Goal: Complete application form: Complete application form

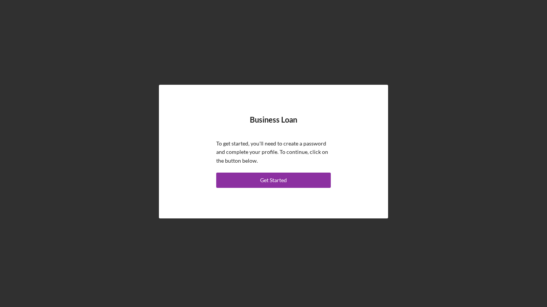
click at [265, 180] on div "Get Started" at bounding box center [273, 180] width 27 height 15
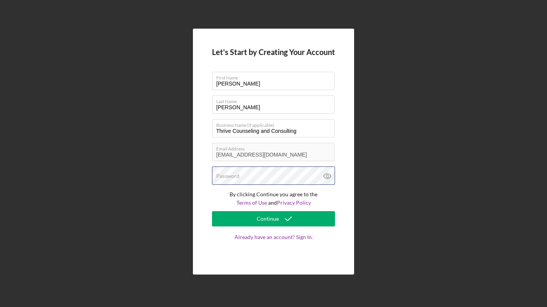
click at [245, 176] on div "Password" at bounding box center [273, 176] width 123 height 19
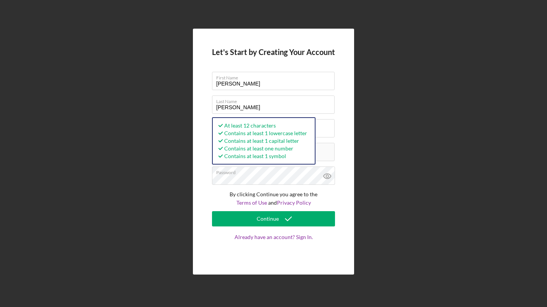
click at [265, 216] on div "Continue" at bounding box center [268, 218] width 22 height 15
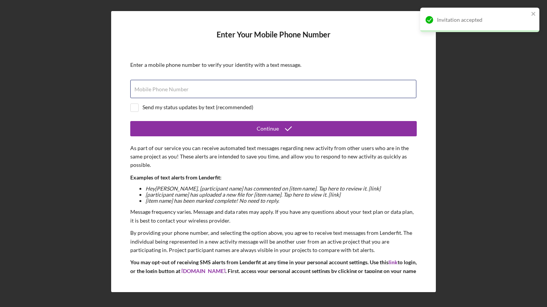
click at [189, 85] on div "Mobile Phone Number" at bounding box center [273, 89] width 287 height 19
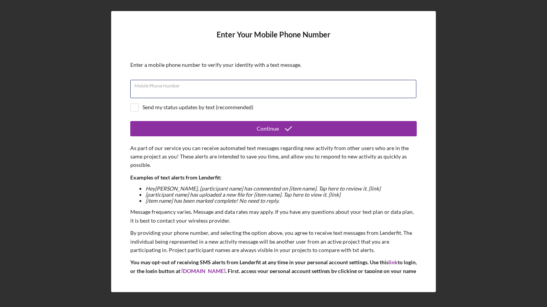
type input "[PHONE_NUMBER]"
click at [138, 106] on input "checkbox" at bounding box center [135, 108] width 8 height 8
checkbox input "true"
click at [271, 128] on div "Continue" at bounding box center [268, 128] width 22 height 15
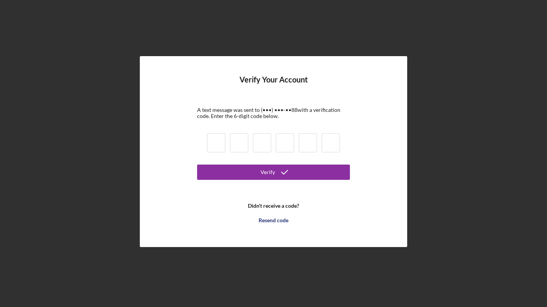
click at [212, 138] on input at bounding box center [216, 142] width 18 height 19
type input "8"
type input "7"
type input "8"
type input "7"
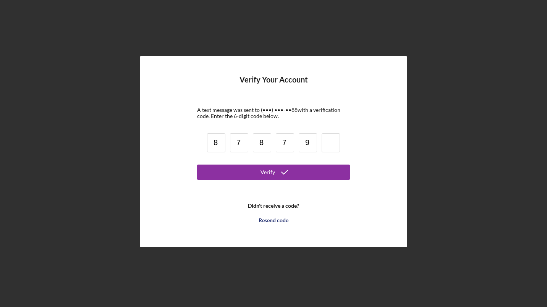
type input "9"
type input "7"
click at [245, 170] on button "Verify" at bounding box center [273, 172] width 153 height 15
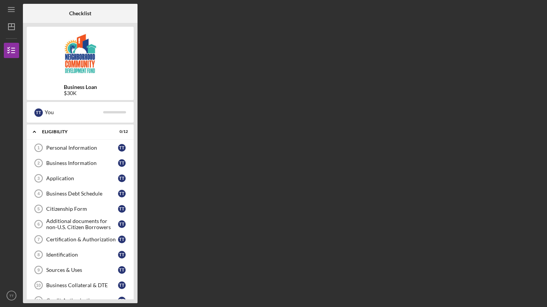
click at [100, 150] on div "Personal Information" at bounding box center [82, 148] width 72 height 6
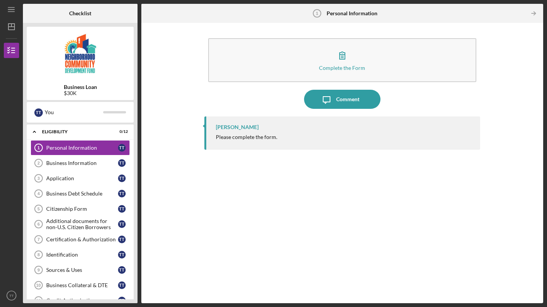
click at [348, 70] on div "Complete the Form" at bounding box center [342, 68] width 46 height 6
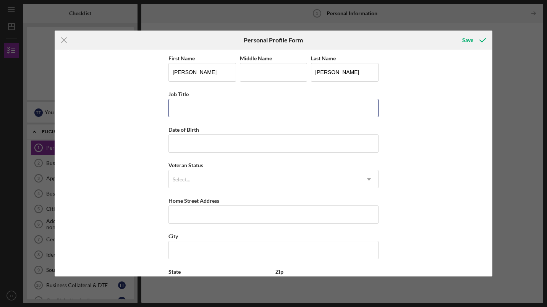
click at [214, 106] on input "Job Title" at bounding box center [274, 108] width 210 height 18
type input "L"
type input "Owner/Lead Clinician"
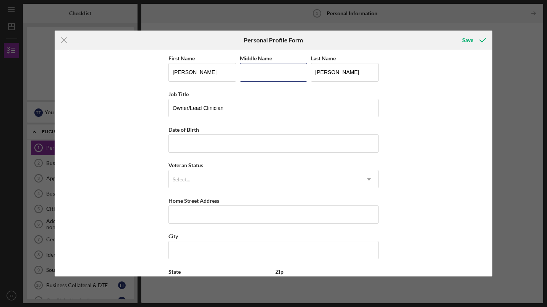
click at [272, 66] on input "Middle Name" at bounding box center [274, 72] width 68 height 18
type input "[PERSON_NAME]"
click at [219, 148] on input "Date of Birth" at bounding box center [274, 144] width 210 height 18
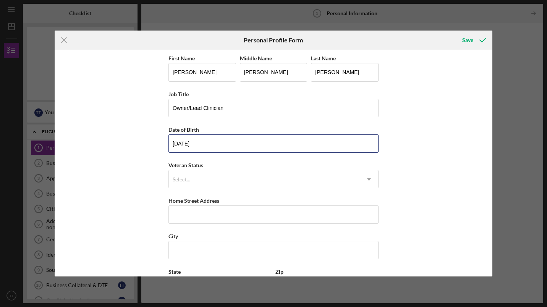
type input "[DATE]"
click at [463, 135] on div "First Name [PERSON_NAME] Middle Name [PERSON_NAME] Last Name [PERSON_NAME] Job …" at bounding box center [274, 163] width 438 height 227
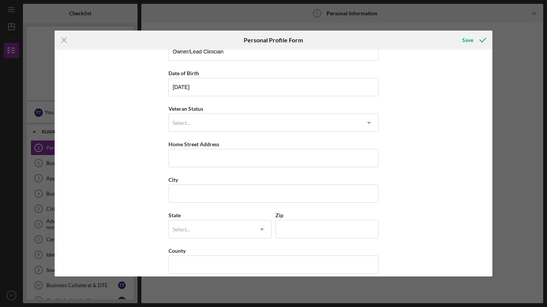
scroll to position [65, 0]
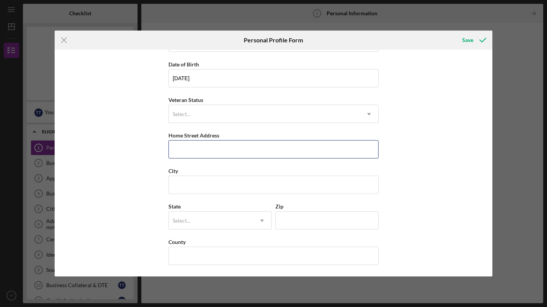
click at [268, 149] on input "Home Street Address" at bounding box center [274, 149] width 210 height 18
type input "[STREET_ADDRESS][PERSON_NAME]"
type input "[GEOGRAPHIC_DATA]"
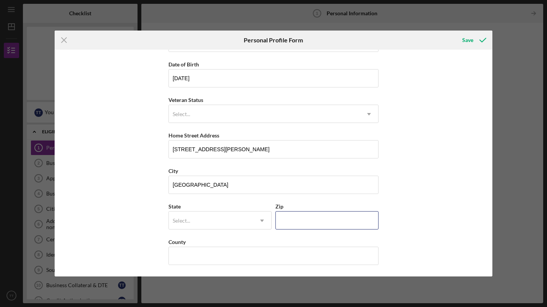
type input "15146"
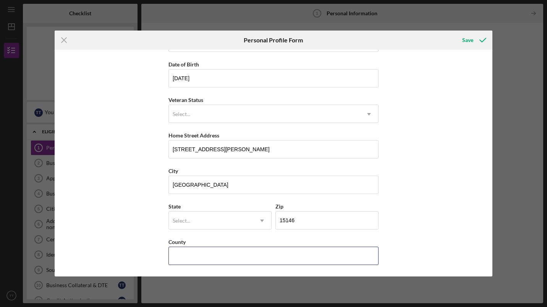
type input "PA"
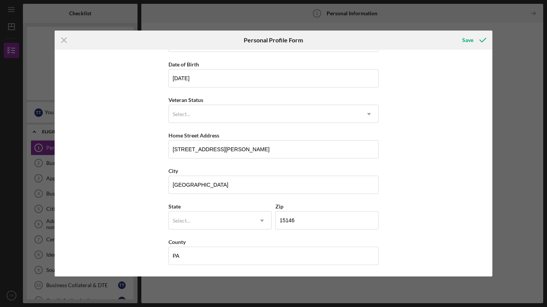
click at [215, 216] on div "Select..." at bounding box center [211, 221] width 84 height 18
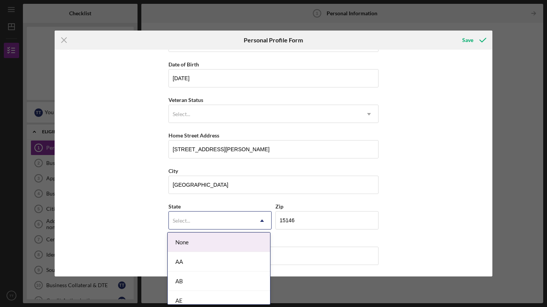
type input "p"
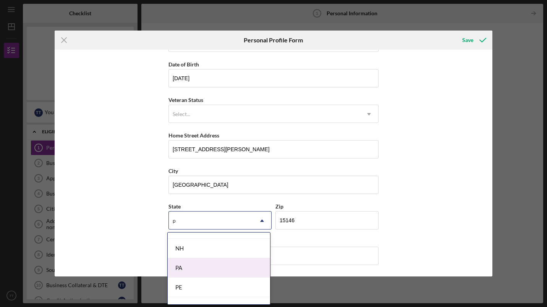
click at [230, 260] on div "PA" at bounding box center [219, 267] width 102 height 19
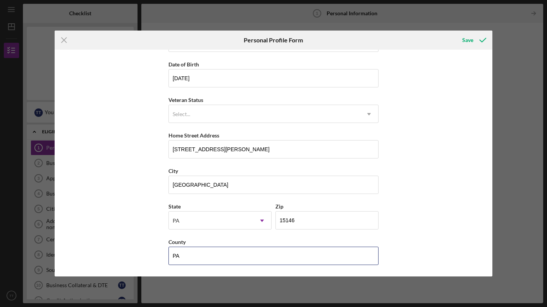
click at [193, 257] on input "PA" at bounding box center [274, 256] width 210 height 18
type input "P"
type input "Allegheny"
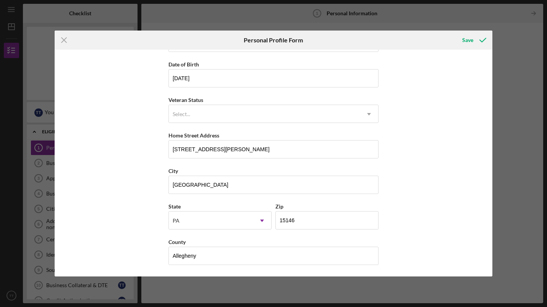
click at [467, 40] on div "Save" at bounding box center [468, 39] width 11 height 15
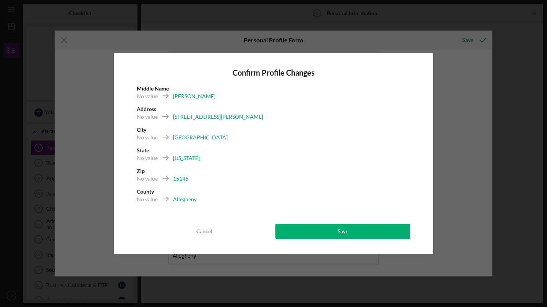
click at [306, 226] on button "Save" at bounding box center [343, 231] width 135 height 15
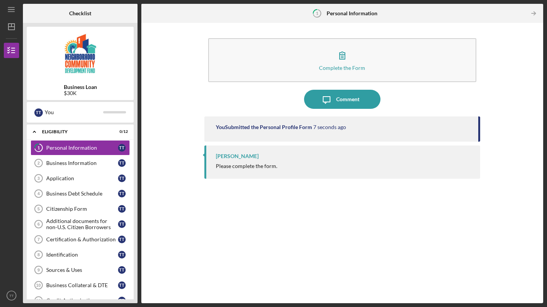
click at [343, 55] on icon "button" at bounding box center [342, 55] width 5 height 7
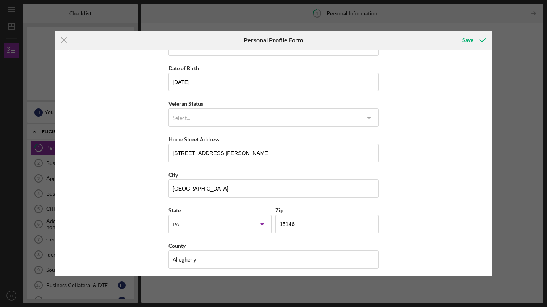
scroll to position [65, 0]
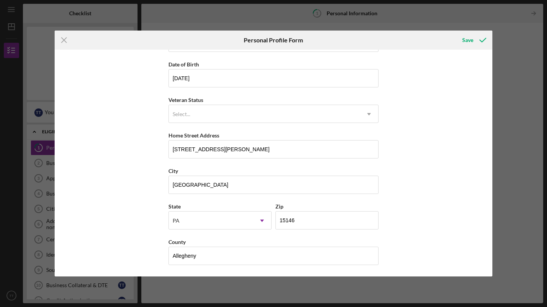
click at [471, 37] on div "Save" at bounding box center [468, 39] width 11 height 15
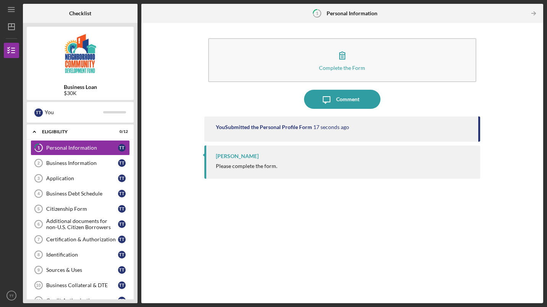
click at [343, 58] on icon "button" at bounding box center [342, 55] width 19 height 19
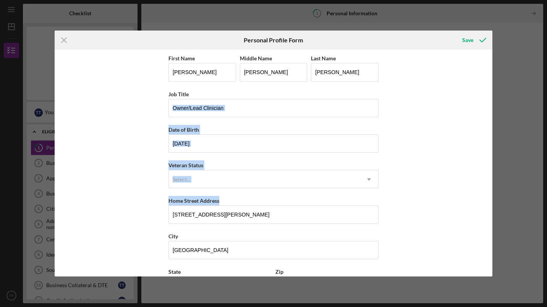
drag, startPoint x: 490, startPoint y: 97, endPoint x: 495, endPoint y: 209, distance: 111.7
click at [495, 209] on div "Icon/Menu Close Personal Profile Form Save First Name [PERSON_NAME] Middle Name…" at bounding box center [273, 153] width 547 height 307
click at [464, 40] on div "Save" at bounding box center [468, 39] width 11 height 15
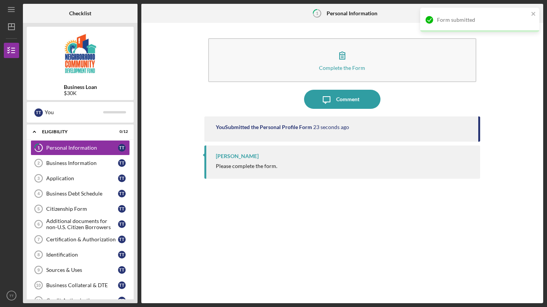
click at [83, 164] on div "Business Information" at bounding box center [82, 163] width 72 height 6
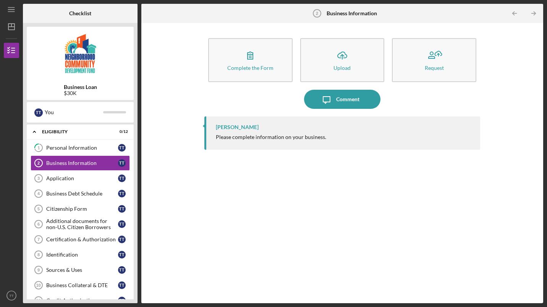
click at [243, 67] on div "Complete the Form" at bounding box center [250, 68] width 46 height 6
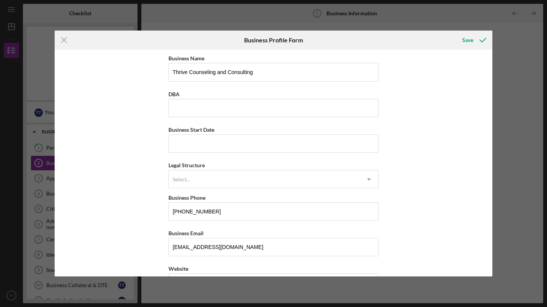
click at [242, 134] on div "Business Start Date" at bounding box center [274, 130] width 210 height 10
click at [240, 140] on input "Business Start Date" at bounding box center [274, 144] width 210 height 18
type input "[DATE]"
click at [232, 177] on div "Select..." at bounding box center [264, 180] width 191 height 18
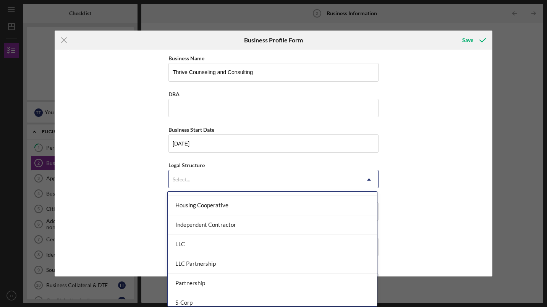
scroll to position [113, 0]
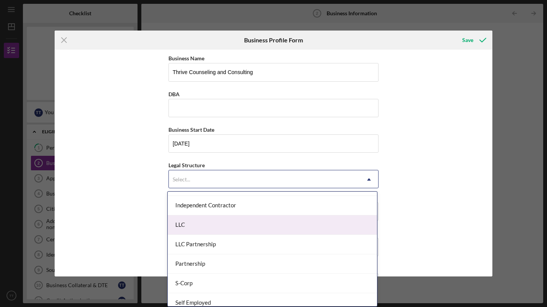
click at [273, 227] on div "LLC" at bounding box center [272, 225] width 209 height 19
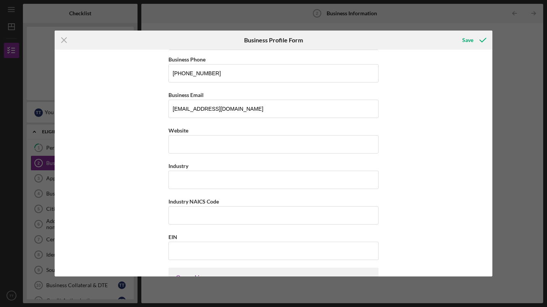
scroll to position [171, 0]
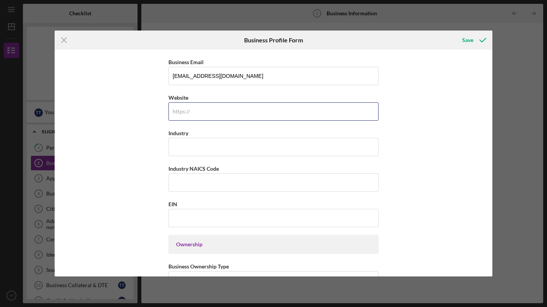
click at [316, 107] on input "Website" at bounding box center [274, 111] width 210 height 18
type input "[DOMAIN_NAME]"
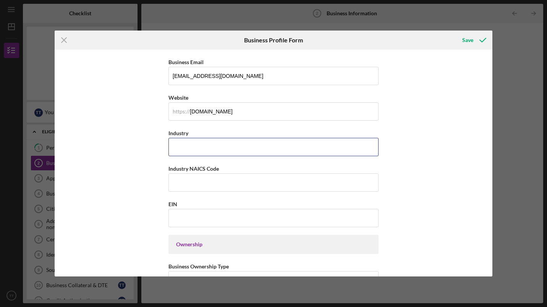
click at [247, 146] on input "Industry" at bounding box center [274, 147] width 210 height 18
click at [242, 152] on input "Industry" at bounding box center [274, 147] width 210 height 18
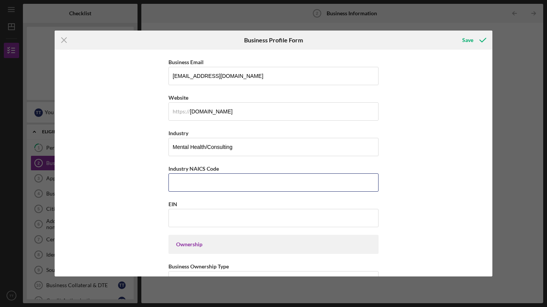
click at [221, 179] on input "Industry NAICS Code" at bounding box center [274, 183] width 210 height 18
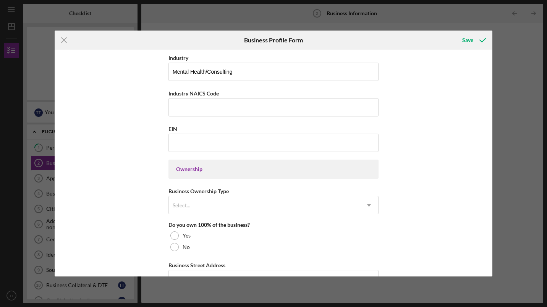
scroll to position [251, 0]
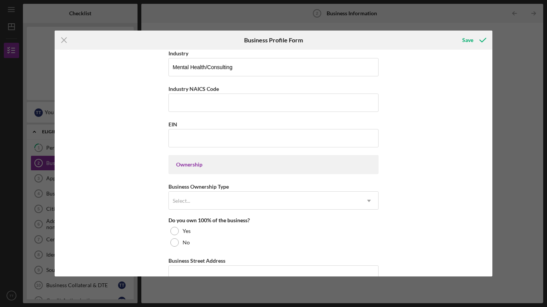
click at [266, 201] on div "Select..." at bounding box center [264, 201] width 191 height 18
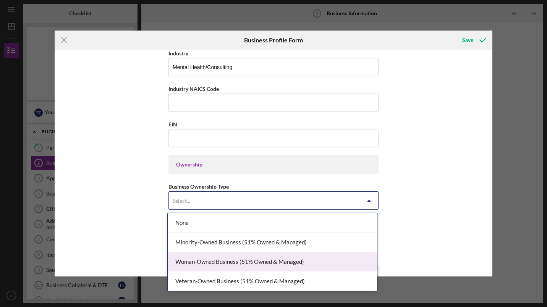
click at [242, 260] on div "Woman-Owned Business (51% Owned & Managed)" at bounding box center [272, 261] width 209 height 19
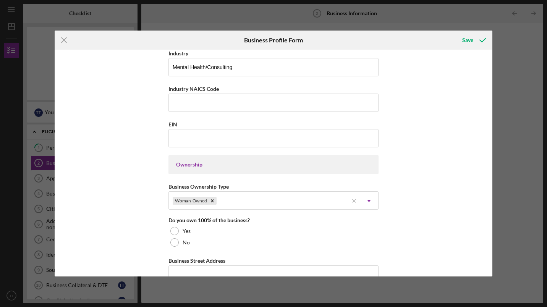
click at [174, 235] on div at bounding box center [174, 231] width 8 height 8
click at [245, 65] on input "Mental Health/Consulting" at bounding box center [274, 67] width 210 height 18
type input "M"
paste input "Family Counseling & Crisis Intervention/Mental Health Therapy"
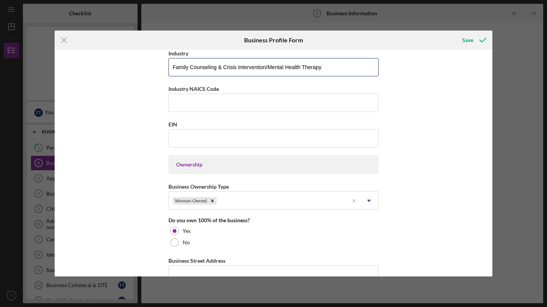
type input "Family Counseling & Crisis Intervention/Mental Health Therapy"
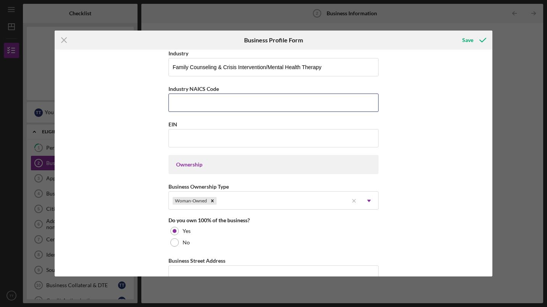
click at [228, 97] on input "Industry NAICS Code" at bounding box center [274, 103] width 210 height 18
type input "624190"
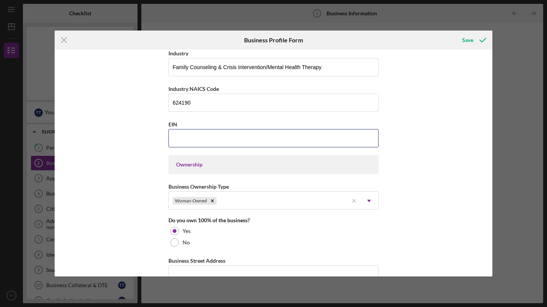
click at [191, 138] on input "EIN" at bounding box center [274, 138] width 210 height 18
click at [214, 138] on input "EIN" at bounding box center [274, 138] width 210 height 18
click at [461, 40] on button "Save" at bounding box center [474, 39] width 38 height 15
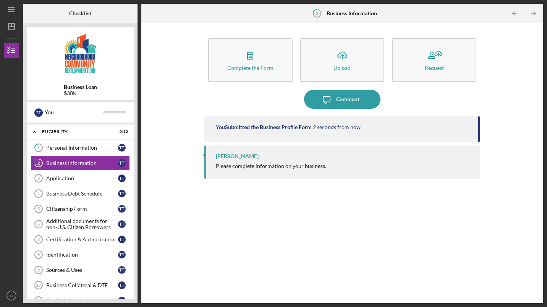
click at [268, 69] on div "Complete the Form" at bounding box center [250, 68] width 46 height 6
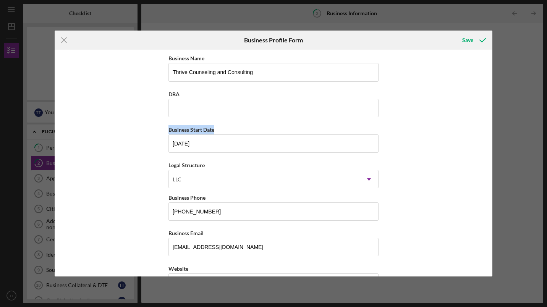
drag, startPoint x: 487, startPoint y: 99, endPoint x: 485, endPoint y: 120, distance: 20.8
click at [485, 120] on div "Business Name Thrive Counseling and Consulting DBA Business Start Date [DATE] L…" at bounding box center [274, 163] width 438 height 227
drag, startPoint x: 485, startPoint y: 120, endPoint x: 472, endPoint y: 121, distance: 13.1
click at [472, 121] on div "Business Name Thrive Counseling and Consulting DBA Business Start Date [DATE] L…" at bounding box center [274, 163] width 438 height 227
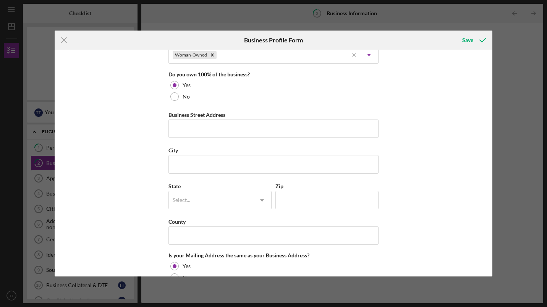
scroll to position [399, 0]
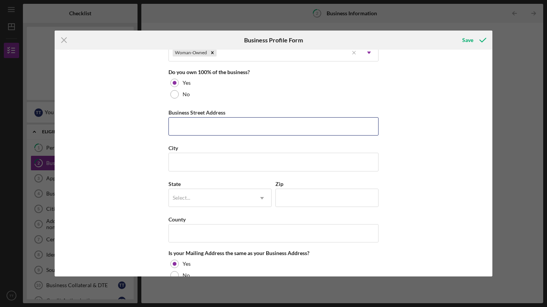
click at [282, 129] on input "Business Street Address" at bounding box center [274, 126] width 210 height 18
type input "[STREET_ADDRESS]"
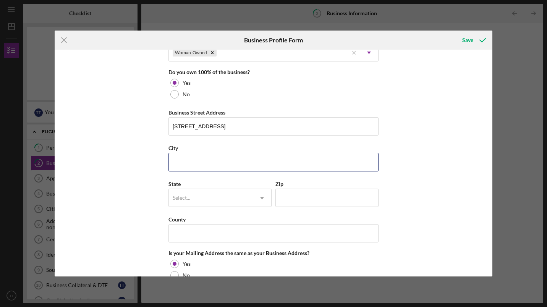
type input "Not [DEMOGRAPHIC_DATA] or [DEMOGRAPHIC_DATA]"
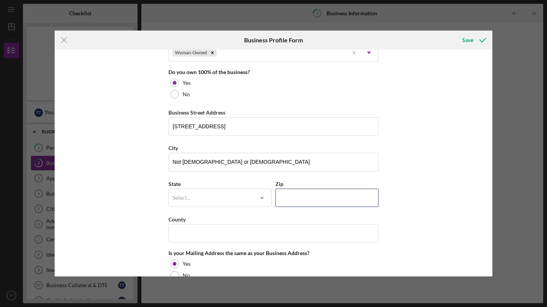
type input "15206"
click at [237, 163] on input "Not [DEMOGRAPHIC_DATA] or [DEMOGRAPHIC_DATA]" at bounding box center [274, 162] width 210 height 18
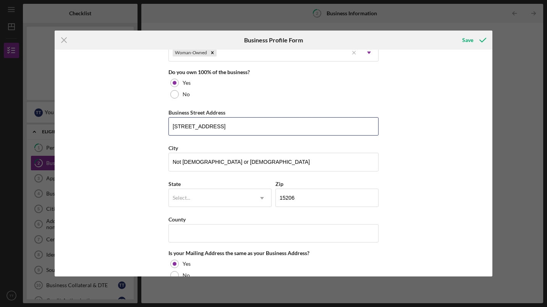
click at [289, 126] on input "[STREET_ADDRESS]" at bounding box center [274, 126] width 210 height 18
type input "[STREET_ADDRESS]"
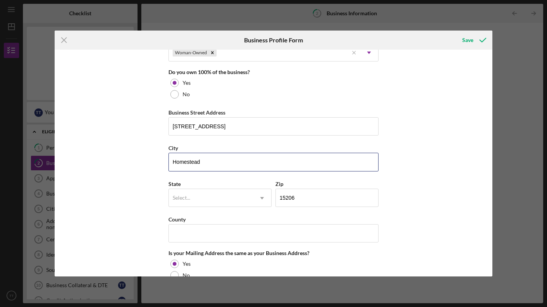
type input "Homestead"
type input "p"
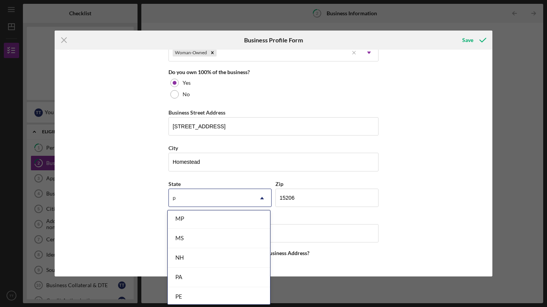
scroll to position [41, 0]
click at [229, 272] on div "PA" at bounding box center [219, 276] width 102 height 19
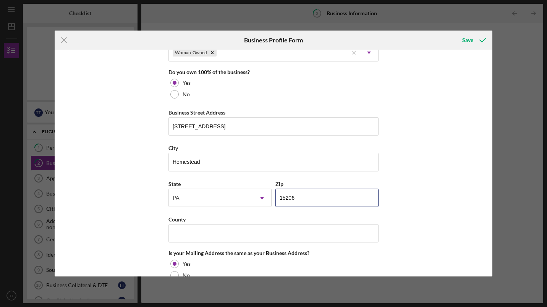
click at [311, 201] on input "15206" at bounding box center [327, 198] width 103 height 18
click at [311, 201] on input "15###" at bounding box center [327, 198] width 103 height 18
click at [310, 195] on input "15###" at bounding box center [327, 198] width 103 height 18
type input "15120"
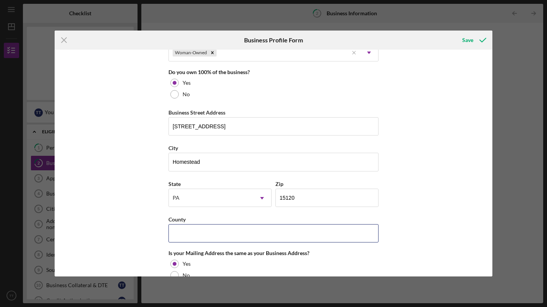
click at [260, 230] on input "County" at bounding box center [274, 233] width 210 height 18
type input "Allegheny"
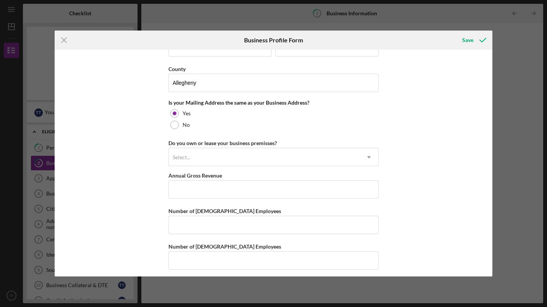
scroll to position [555, 0]
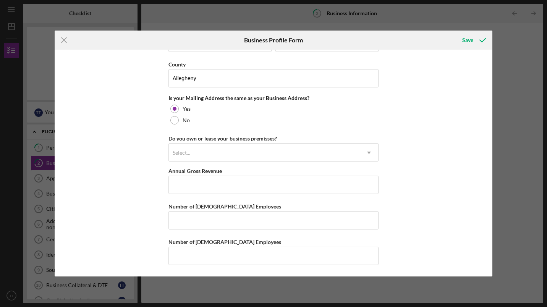
click at [177, 122] on div at bounding box center [174, 120] width 8 height 8
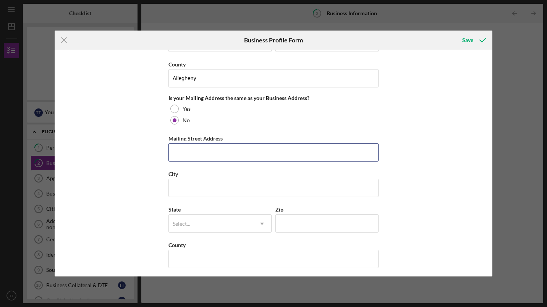
click at [188, 159] on input "Mailing Street Address" at bounding box center [274, 152] width 210 height 18
type input "Po Box 4743"
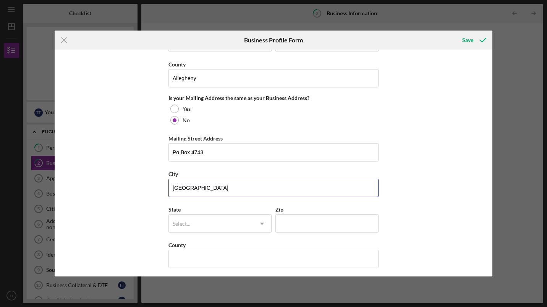
type input "[GEOGRAPHIC_DATA]"
type input "p"
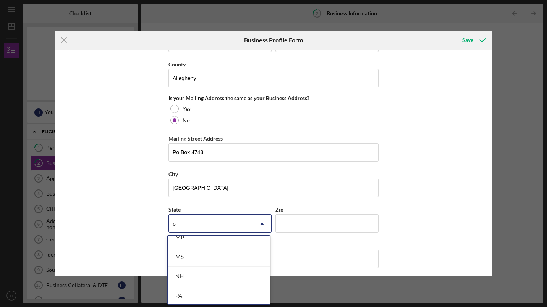
scroll to position [69, 0]
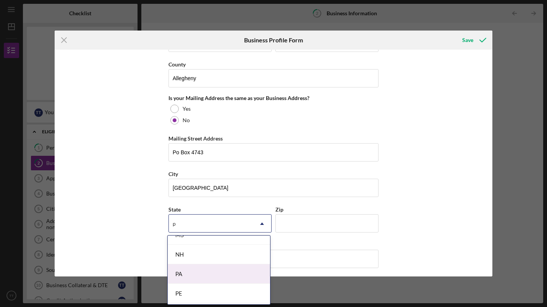
click at [221, 277] on div "PA" at bounding box center [219, 274] width 102 height 19
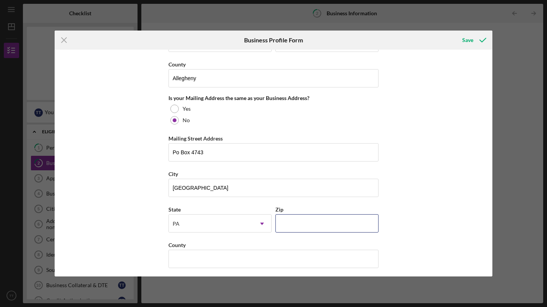
click at [291, 221] on input "Zip" at bounding box center [327, 223] width 103 height 18
type input "15206"
type input "[US_STATE]"
type input "15206"
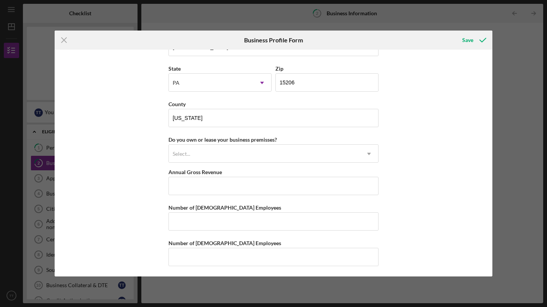
scroll to position [697, 0]
click at [330, 154] on div "Select..." at bounding box center [264, 153] width 191 height 18
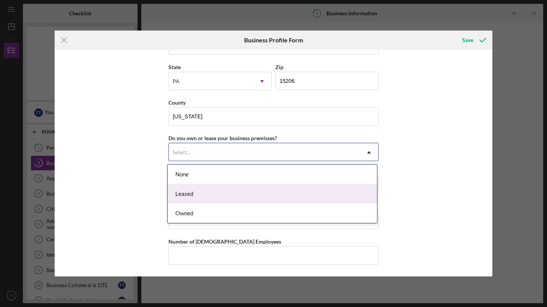
click at [243, 188] on div "Leased" at bounding box center [272, 193] width 209 height 19
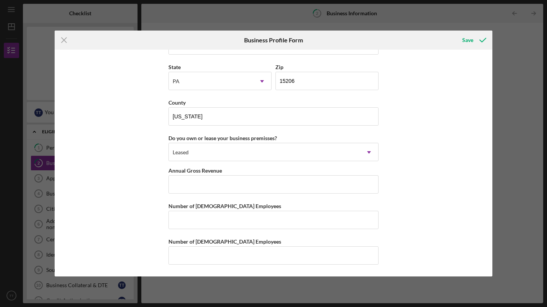
click at [218, 246] on div "Number of [DEMOGRAPHIC_DATA] Employees" at bounding box center [274, 242] width 210 height 10
click at [215, 252] on input "Number of [DEMOGRAPHIC_DATA] Employees" at bounding box center [274, 256] width 210 height 18
type input "1"
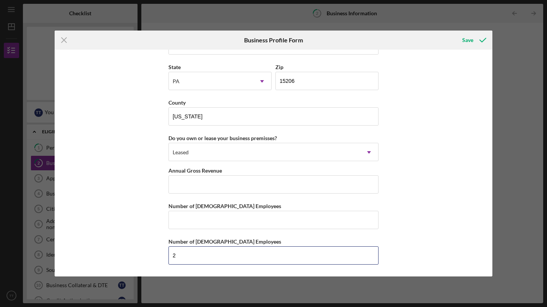
type input "2"
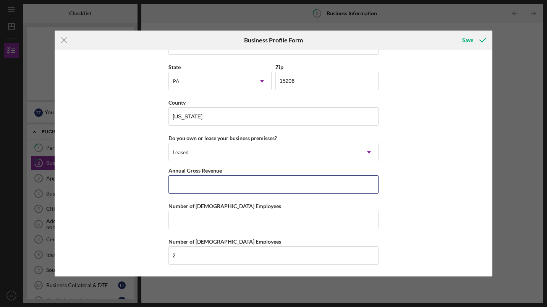
click at [272, 188] on input "Annual Gross Revenue" at bounding box center [274, 184] width 210 height 18
click at [474, 38] on icon "submit" at bounding box center [483, 40] width 19 height 19
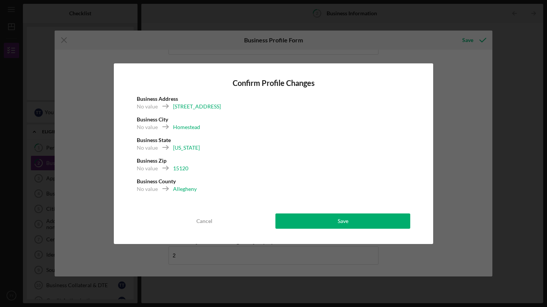
click at [331, 221] on button "Save" at bounding box center [343, 221] width 135 height 15
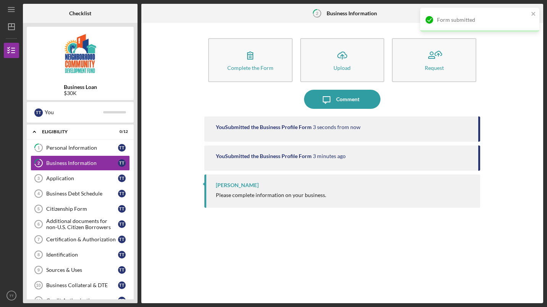
click at [76, 177] on div "Application" at bounding box center [82, 178] width 72 height 6
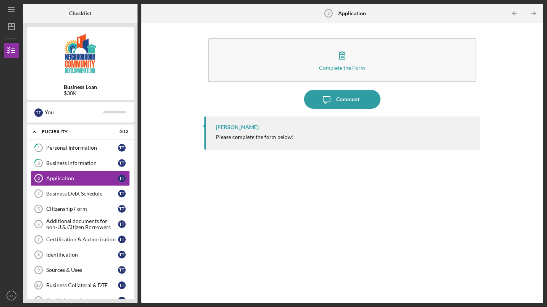
click at [336, 71] on button "Complete the Form Form" at bounding box center [342, 60] width 268 height 44
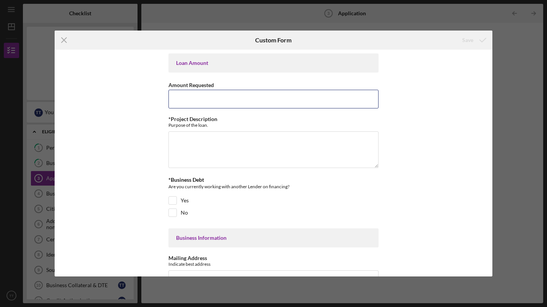
click at [232, 106] on input "Amount Requested" at bounding box center [274, 99] width 210 height 18
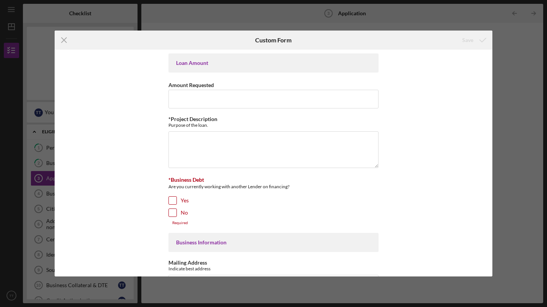
click at [175, 209] on div at bounding box center [173, 213] width 8 height 8
click at [172, 215] on input "No" at bounding box center [173, 213] width 8 height 8
checkbox input "true"
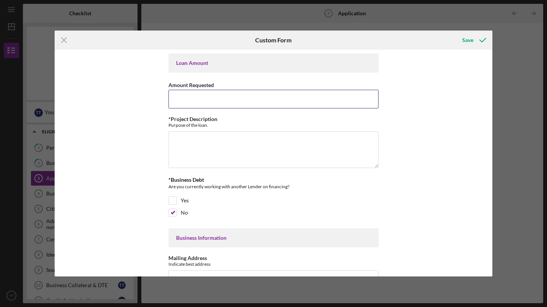
click at [203, 97] on input "Amount Requested" at bounding box center [274, 99] width 210 height 18
type input "$30,000"
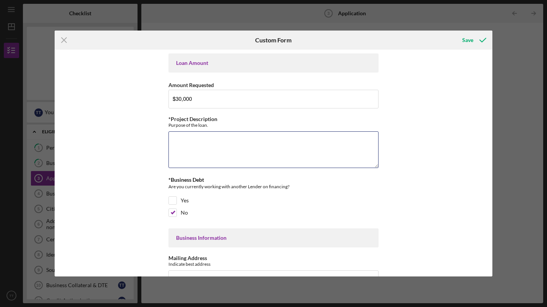
click at [260, 157] on textarea "*Project Description" at bounding box center [274, 149] width 210 height 37
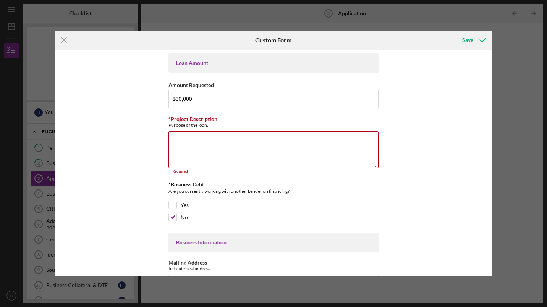
drag, startPoint x: 489, startPoint y: 84, endPoint x: 489, endPoint y: 94, distance: 9.9
click at [489, 94] on div "Loan Amount Amount Requested $30,000 *Project Description Purpose of the loan. …" at bounding box center [274, 163] width 438 height 227
click at [452, 160] on div "Loan Amount Amount Requested $30,000 *Project Description Purpose of the loan. …" at bounding box center [274, 163] width 438 height 227
click at [472, 39] on div "Save" at bounding box center [468, 39] width 11 height 15
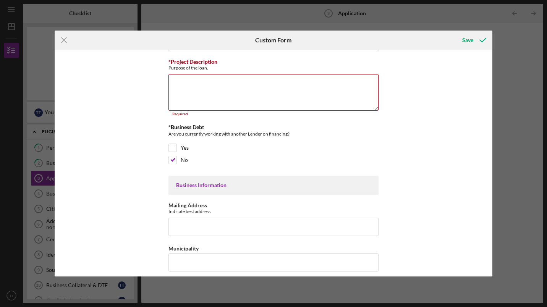
scroll to position [66, 0]
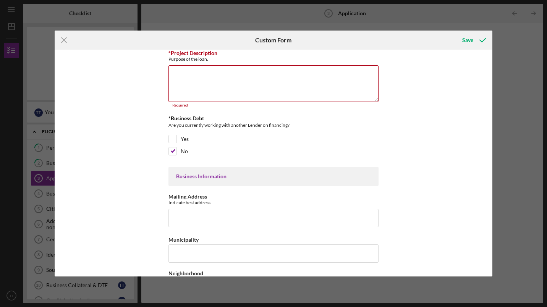
click at [64, 42] on icon "Icon/Menu Close" at bounding box center [64, 40] width 19 height 19
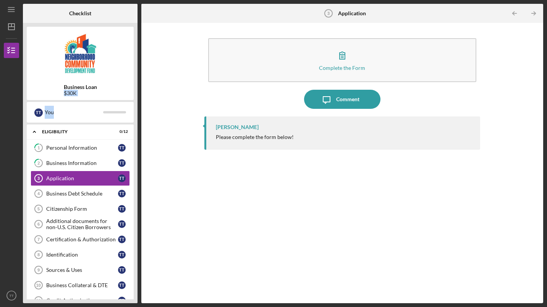
drag, startPoint x: 137, startPoint y: 86, endPoint x: 133, endPoint y: 114, distance: 28.2
click at [133, 114] on div "Business Loan $30K T T You Icon/Expander Eligibility 0 / 12 1 Personal Informat…" at bounding box center [80, 163] width 115 height 281
click at [67, 209] on div "Citizenship Form" at bounding box center [82, 209] width 72 height 6
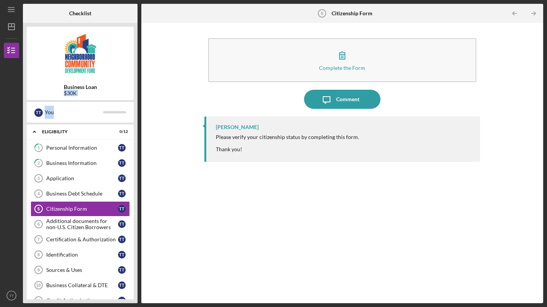
click at [346, 68] on div "Complete the Form" at bounding box center [342, 68] width 46 height 6
